Goal: Find specific page/section: Find specific page/section

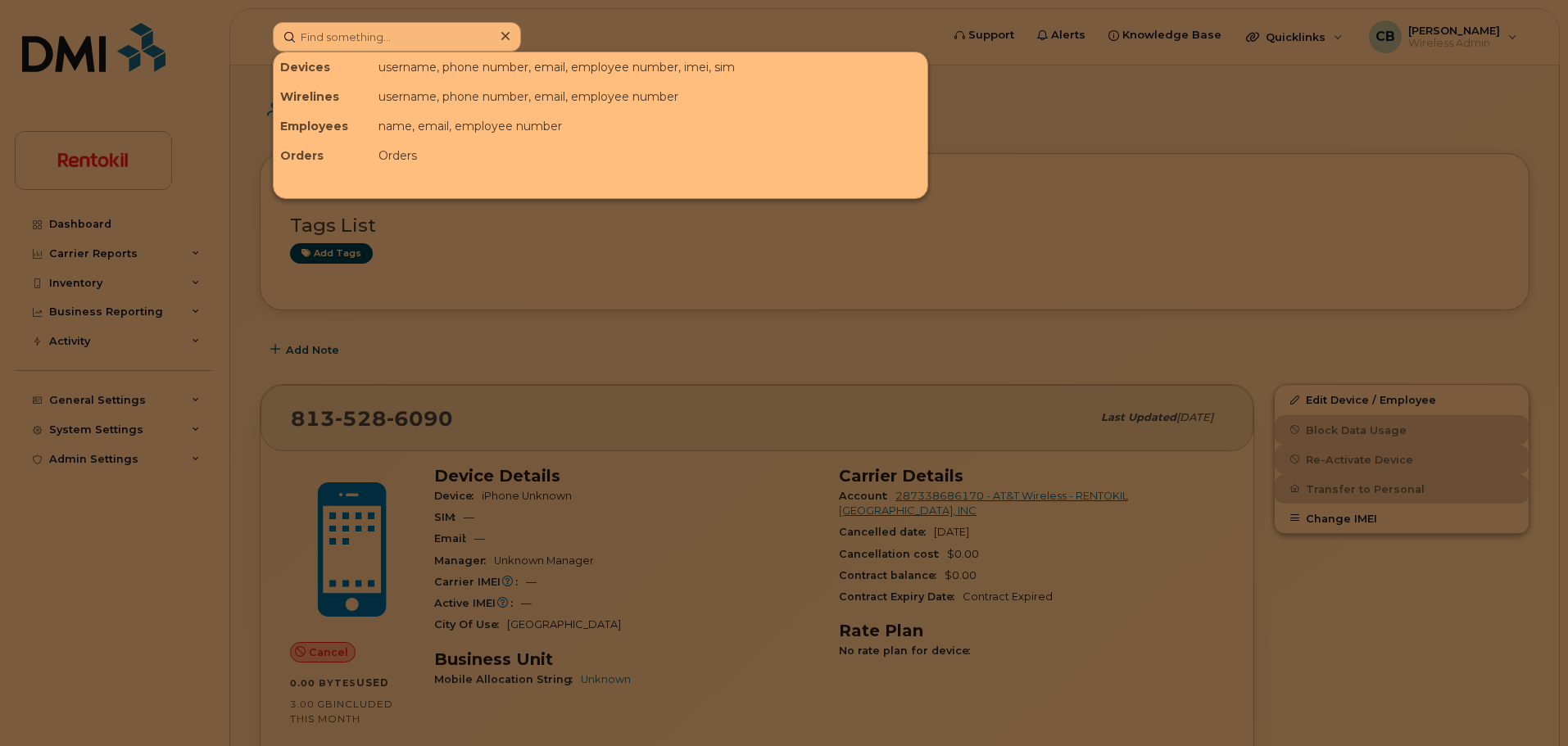
click at [410, 31] on input at bounding box center [397, 37] width 248 height 30
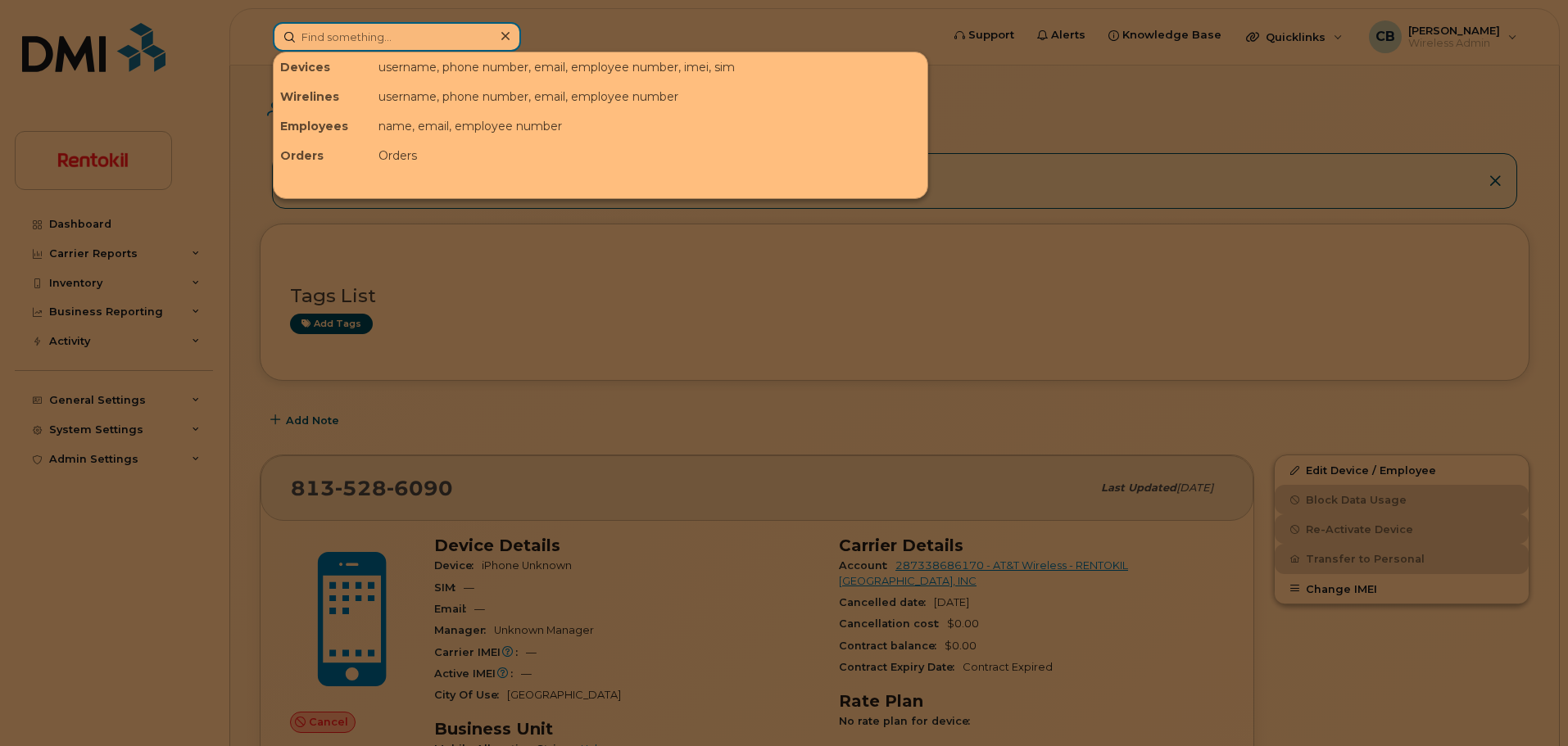
click at [308, 31] on input at bounding box center [397, 37] width 248 height 30
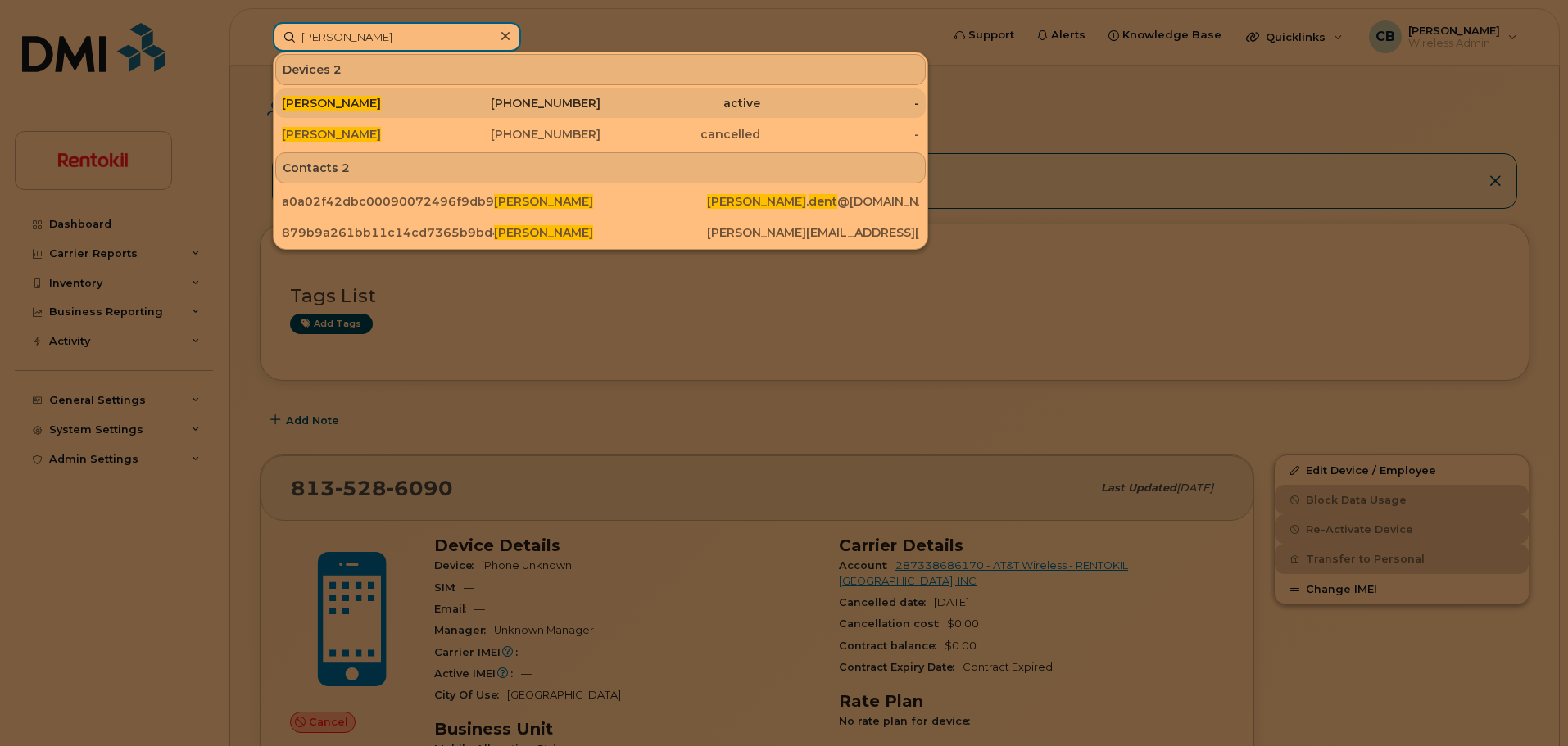
type input "[PERSON_NAME]"
click at [340, 98] on span "[PERSON_NAME]" at bounding box center [331, 103] width 99 height 15
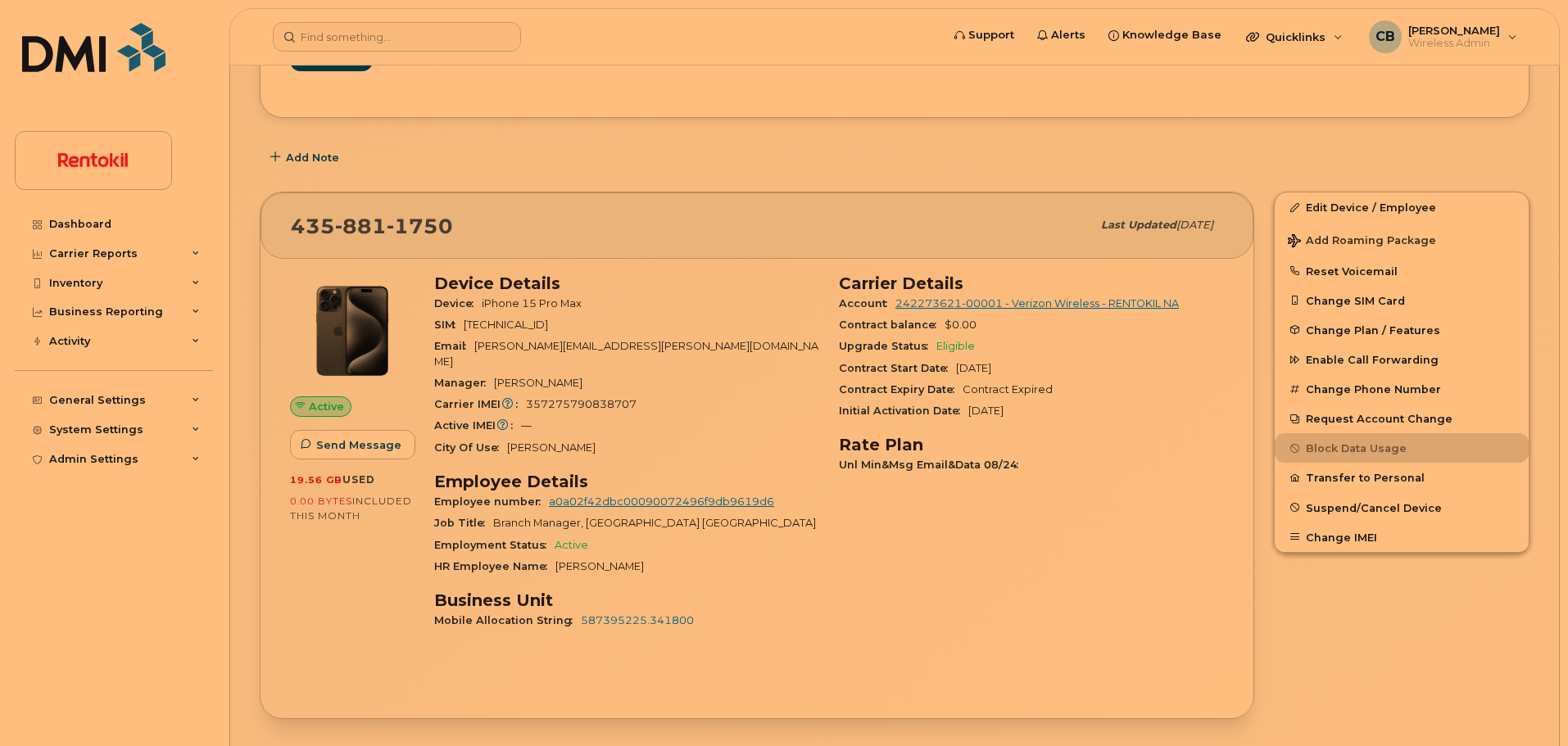
scroll to position [359, 0]
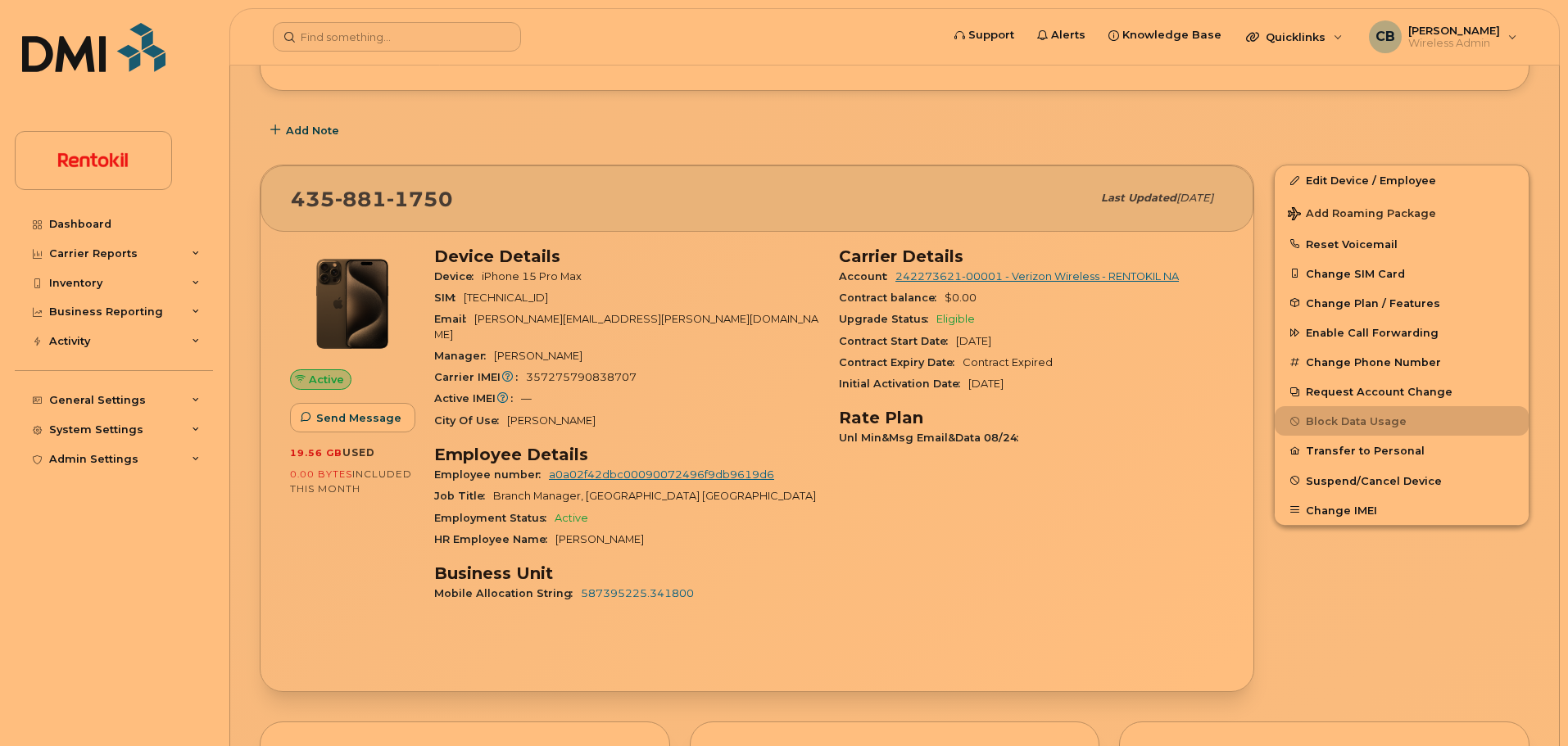
click at [596, 371] on span "357275790838707" at bounding box center [581, 376] width 111 height 12
copy span "357275790838707"
